Goal: Check status: Check status

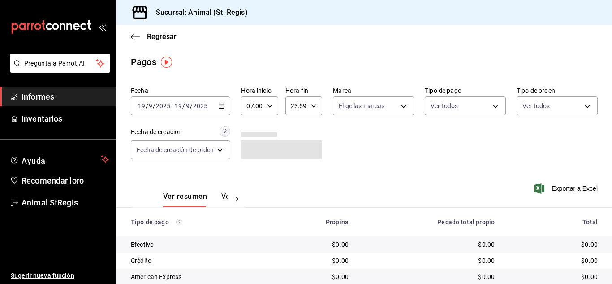
click at [220, 108] on icon "button" at bounding box center [221, 106] width 6 height 6
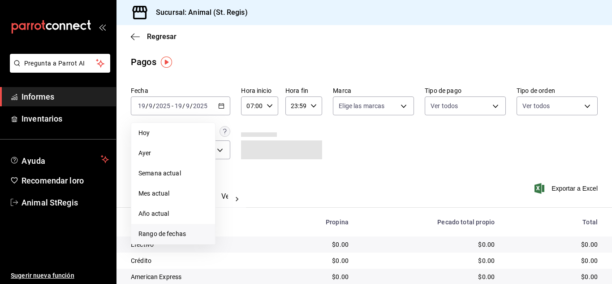
click at [173, 240] on li "Rango de fechas" at bounding box center [173, 234] width 84 height 20
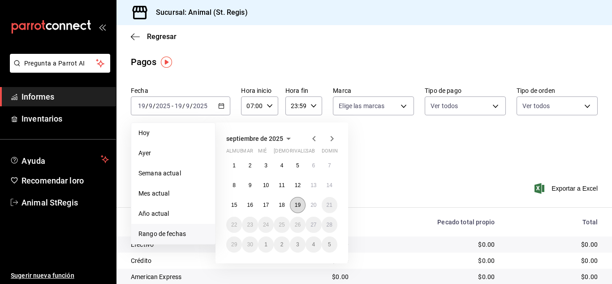
click at [298, 207] on font "19" at bounding box center [298, 205] width 6 height 6
click at [314, 206] on font "20" at bounding box center [314, 205] width 6 height 6
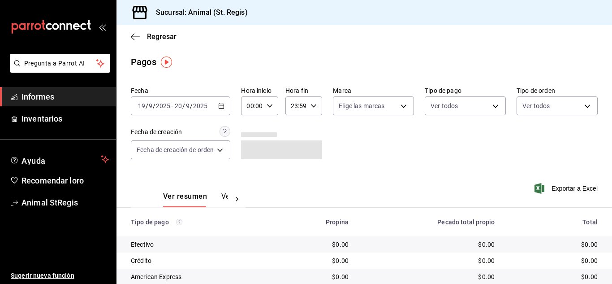
click at [275, 107] on div "00:00 Hora inicio" at bounding box center [259, 105] width 37 height 19
click at [254, 185] on button "07" at bounding box center [251, 190] width 14 height 18
type input "07:00"
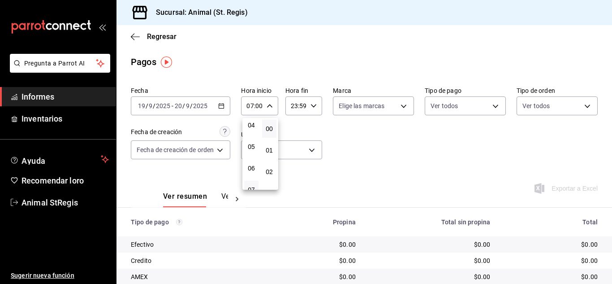
click at [358, 138] on div at bounding box center [306, 142] width 612 height 284
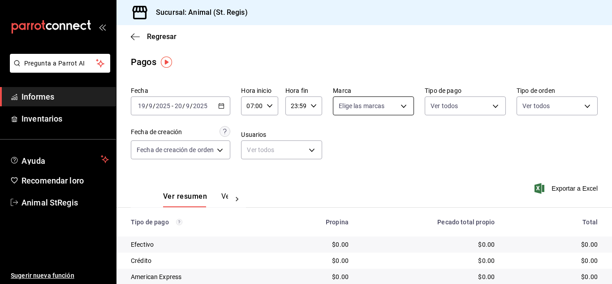
click at [358, 108] on body "Pregunta a Parrot AI Informes Inventarios Ayuda Recomendar loro Animal StRegis …" at bounding box center [306, 142] width 612 height 284
click at [341, 138] on input "checkbox" at bounding box center [342, 141] width 8 height 8
checkbox input "true"
type input "3f39fcdc-c8c4-4fff-883a-47b345d9391c"
checkbox input "true"
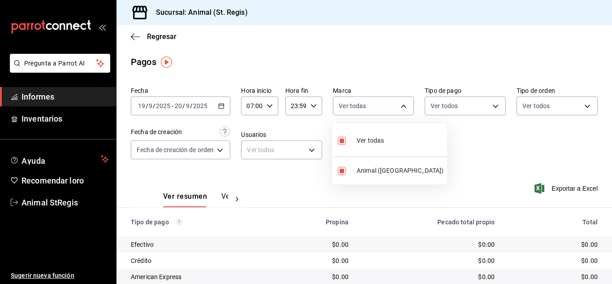
click at [473, 142] on div at bounding box center [306, 142] width 612 height 284
click at [396, 56] on div "Pagos" at bounding box center [365, 61] width 496 height 13
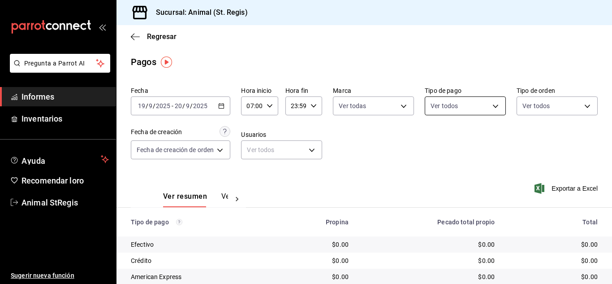
click at [449, 105] on body "Pregunta a Parrot AI Informes Inventarios Ayuda Recomendar loro Animal StRegis …" at bounding box center [306, 142] width 612 height 284
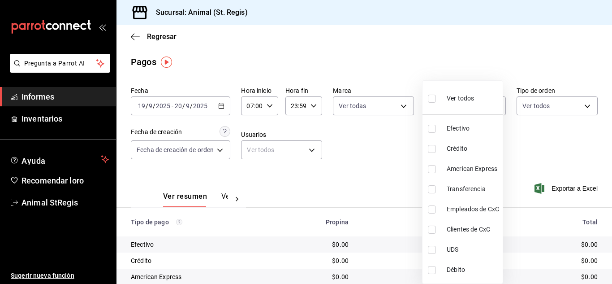
click at [431, 96] on input "checkbox" at bounding box center [432, 99] width 8 height 8
checkbox input "true"
type input "5a0f3365-d715-4940-adc4-656debb7822a,fc07b02b-84a7-4dba-9bff-98bba82b1290,ff2b0…"
checkbox input "true"
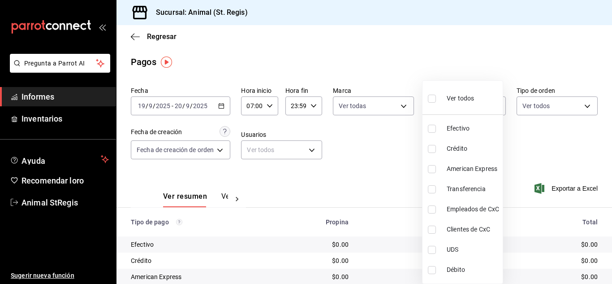
checkbox input "true"
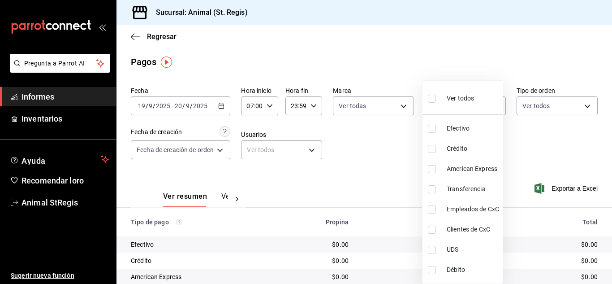
checkbox input "true"
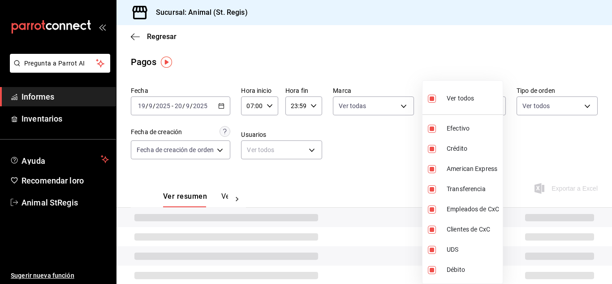
click at [393, 71] on div at bounding box center [306, 142] width 612 height 284
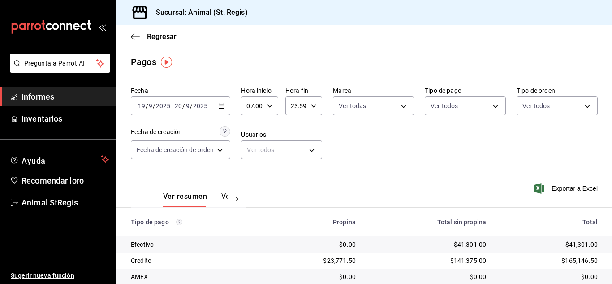
click at [393, 71] on main "Regresar Pagos Fecha 2025-09-19 19 / 9 / 2025 - 2025-09-20 20 / 9 / 2025 Hora i…" at bounding box center [365, 210] width 496 height 371
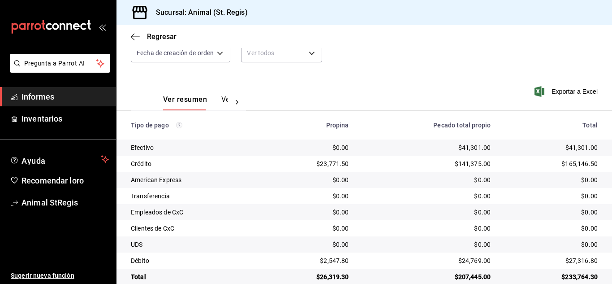
scroll to position [112, 0]
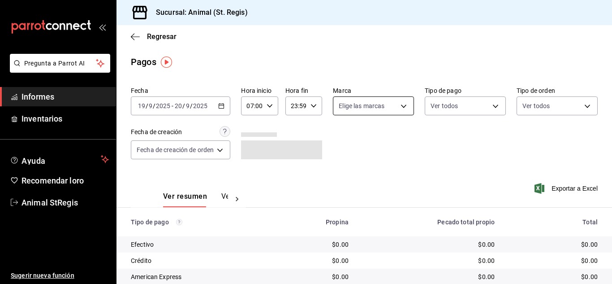
click at [352, 101] on body "Pregunta a Parrot AI Informes Inventarios Ayuda Recomendar loro Animal StRegis …" at bounding box center [306, 142] width 612 height 284
click at [341, 141] on input "checkbox" at bounding box center [342, 141] width 8 height 8
checkbox input "true"
type input "3f39fcdc-c8c4-4fff-883a-47b345d9391c"
checkbox input "true"
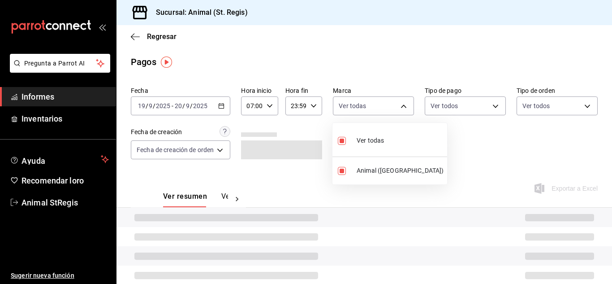
drag, startPoint x: 524, startPoint y: 149, endPoint x: 512, endPoint y: 132, distance: 21.5
click at [524, 149] on div at bounding box center [306, 142] width 612 height 284
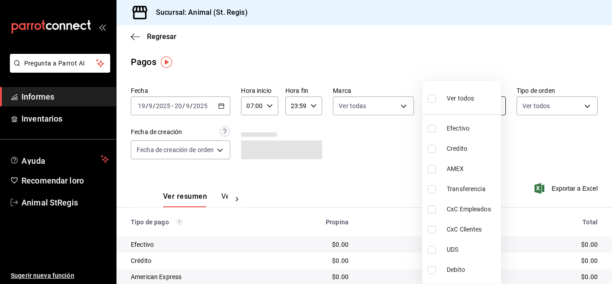
click at [464, 105] on body "Pregunta a Parrot AI Informes Inventarios Ayuda Recomendar loro Animal StRegis …" at bounding box center [306, 142] width 612 height 284
click at [434, 101] on input "checkbox" at bounding box center [432, 99] width 8 height 8
checkbox input "true"
type input "5a0f3365-d715-4940-adc4-656debb7822a,fc07b02b-84a7-4dba-9bff-98bba82b1290,ff2b0…"
checkbox input "true"
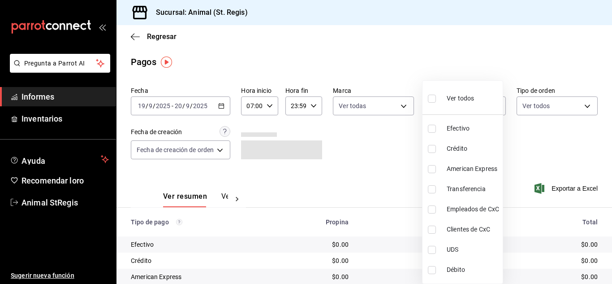
checkbox input "true"
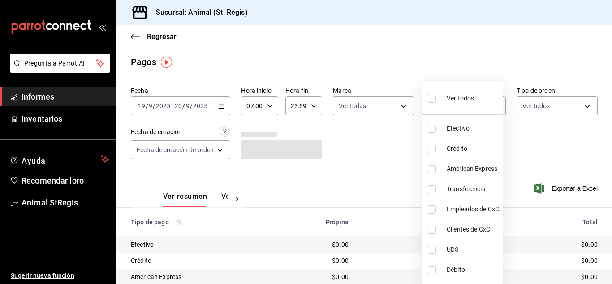
checkbox input "true"
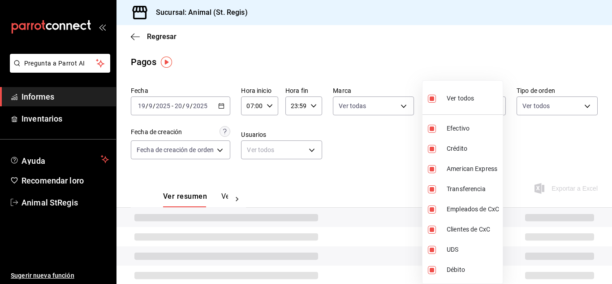
click at [381, 63] on div at bounding box center [306, 142] width 612 height 284
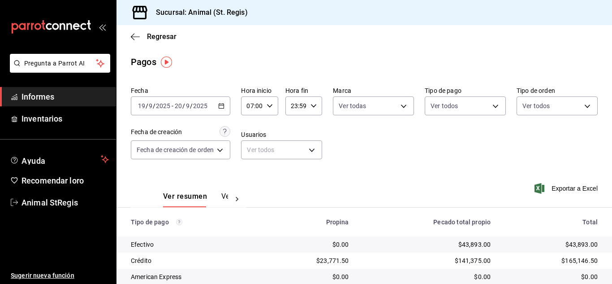
click at [386, 63] on div "Ver todos Efectivo Crédito American Express Transferencia Empleados de CxC Clie…" at bounding box center [306, 142] width 612 height 284
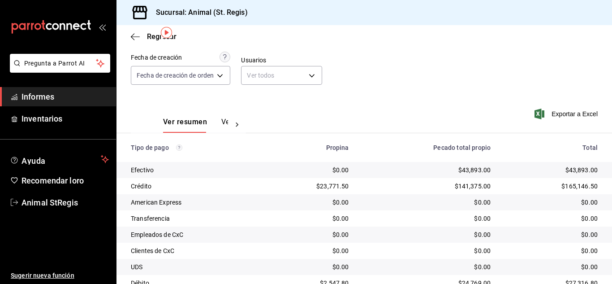
scroll to position [112, 0]
